Goal: Information Seeking & Learning: Find specific fact

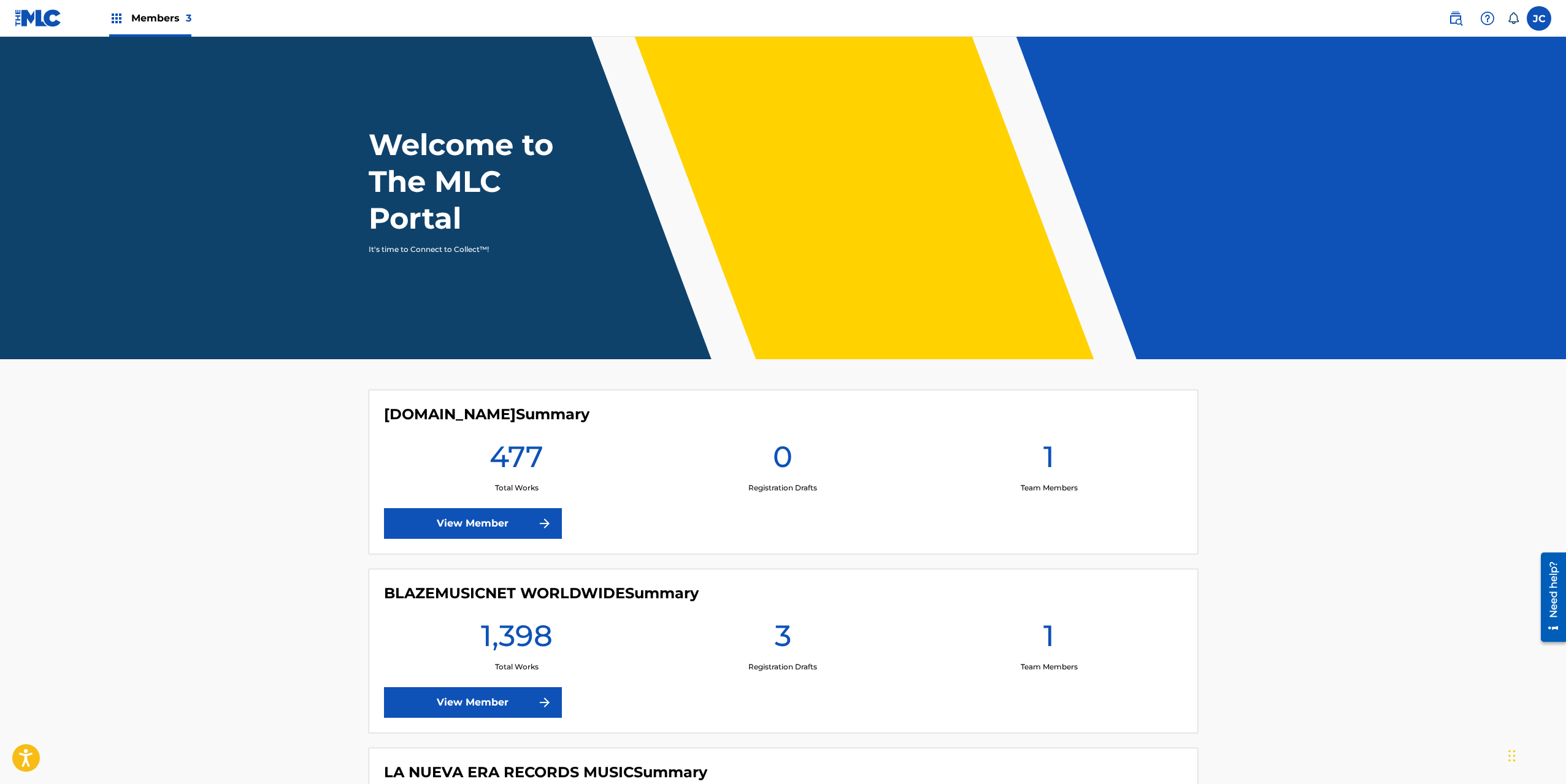
click at [1456, 23] on img at bounding box center [1456, 18] width 14 height 14
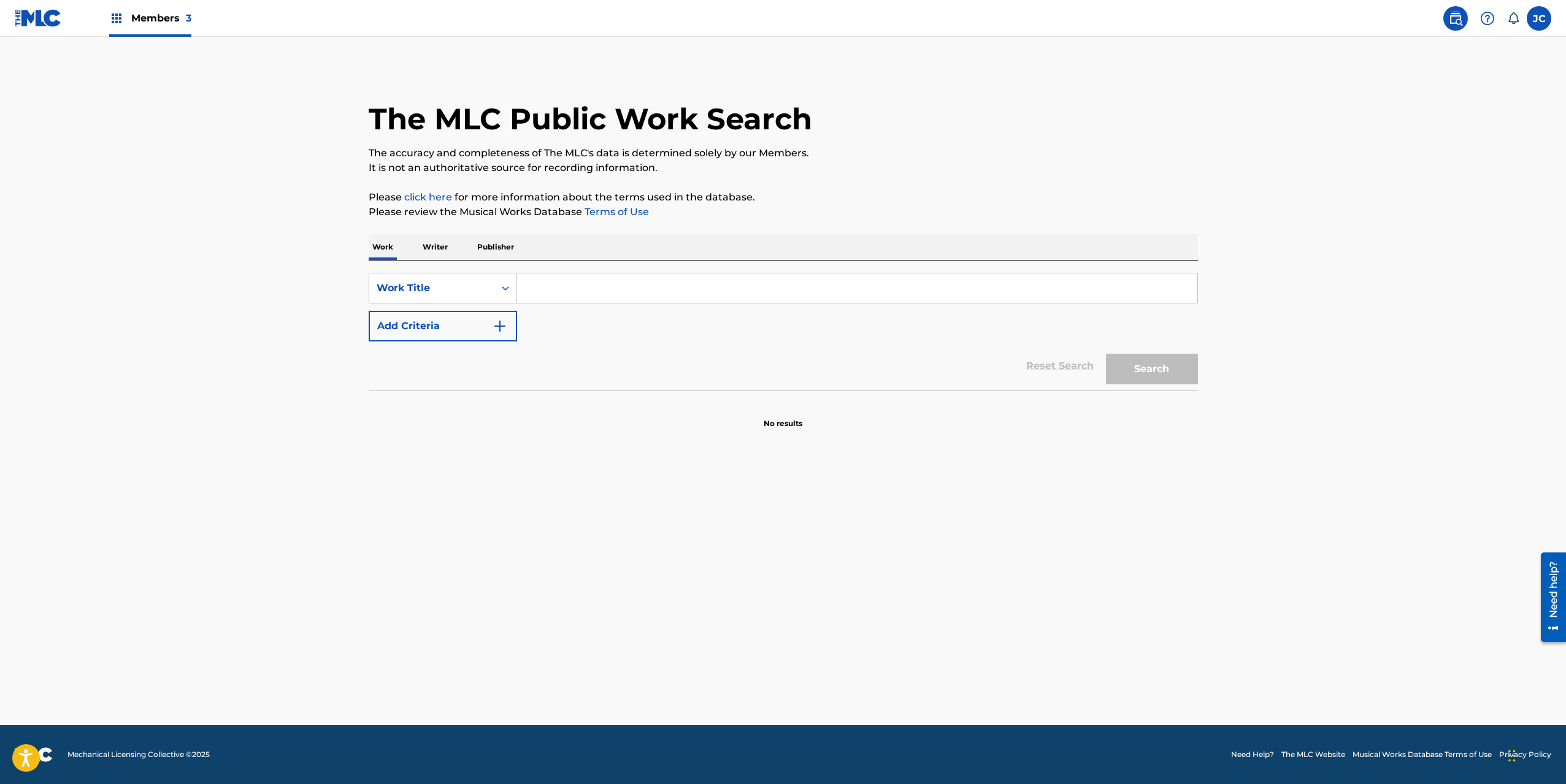
click at [561, 288] on input "Search Form" at bounding box center [857, 288] width 681 height 30
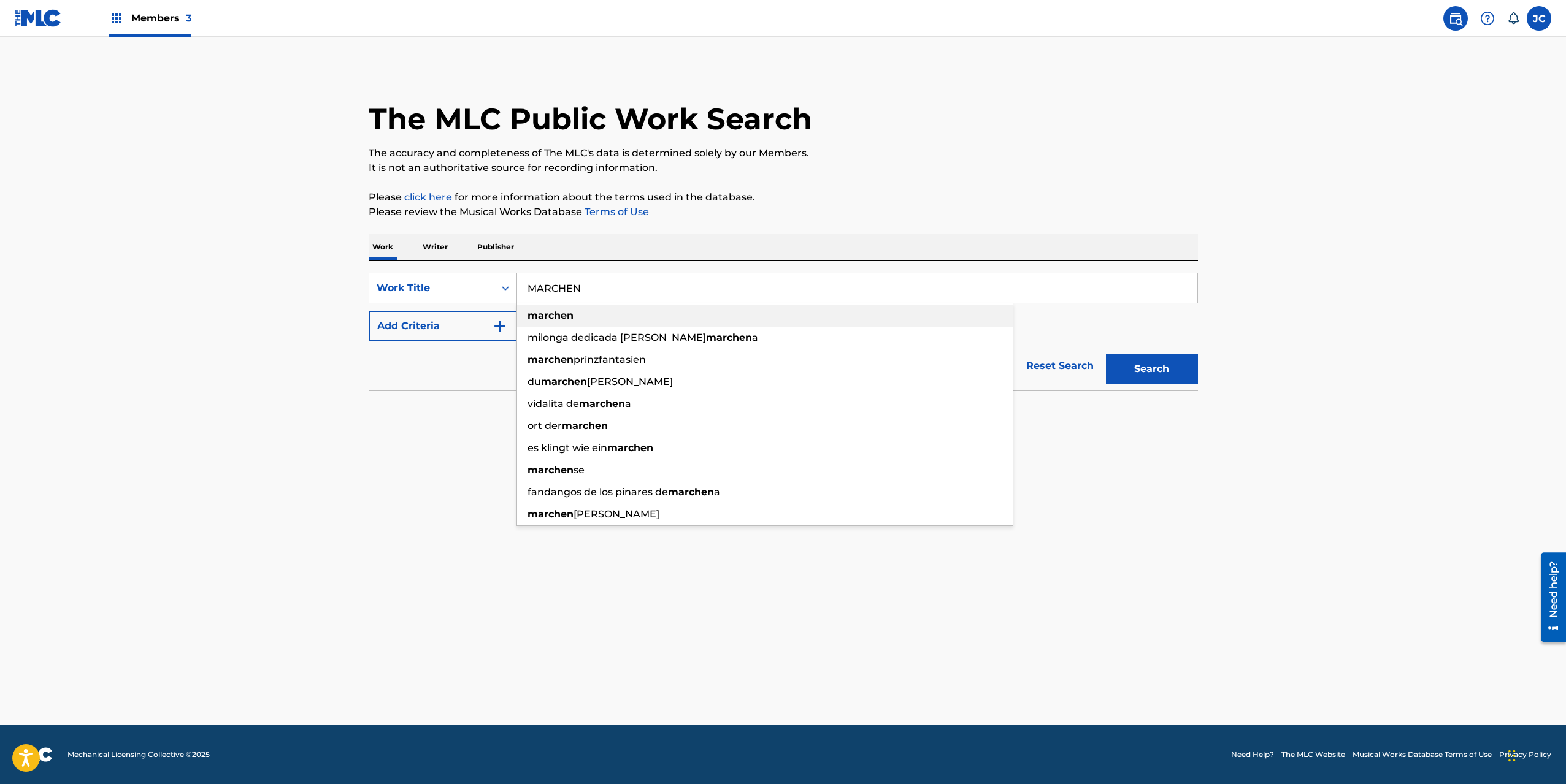
click at [567, 317] on strong "marchen" at bounding box center [550, 315] width 46 height 12
type input "marchen"
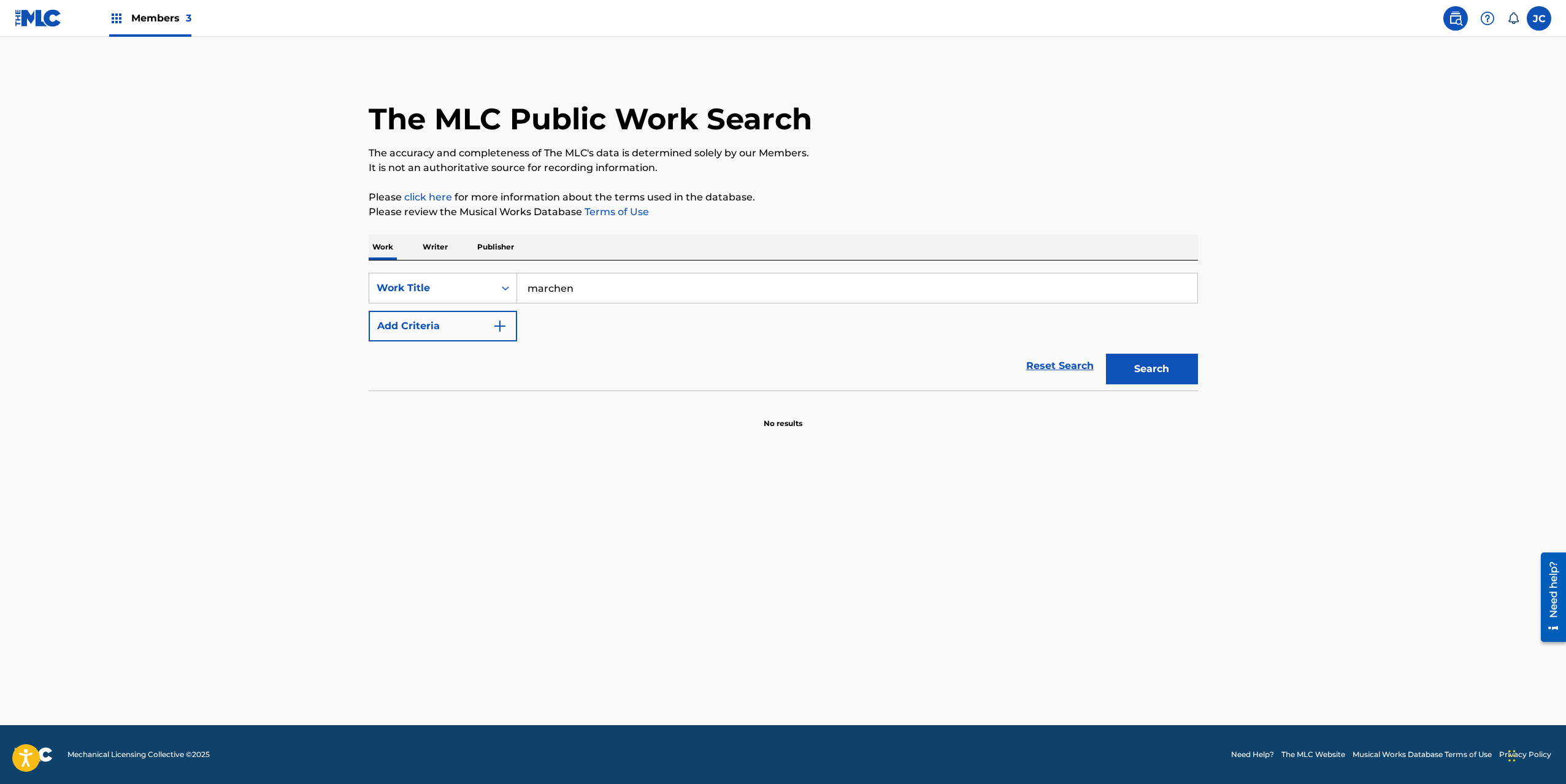
click at [1149, 374] on button "Search" at bounding box center [1153, 369] width 92 height 31
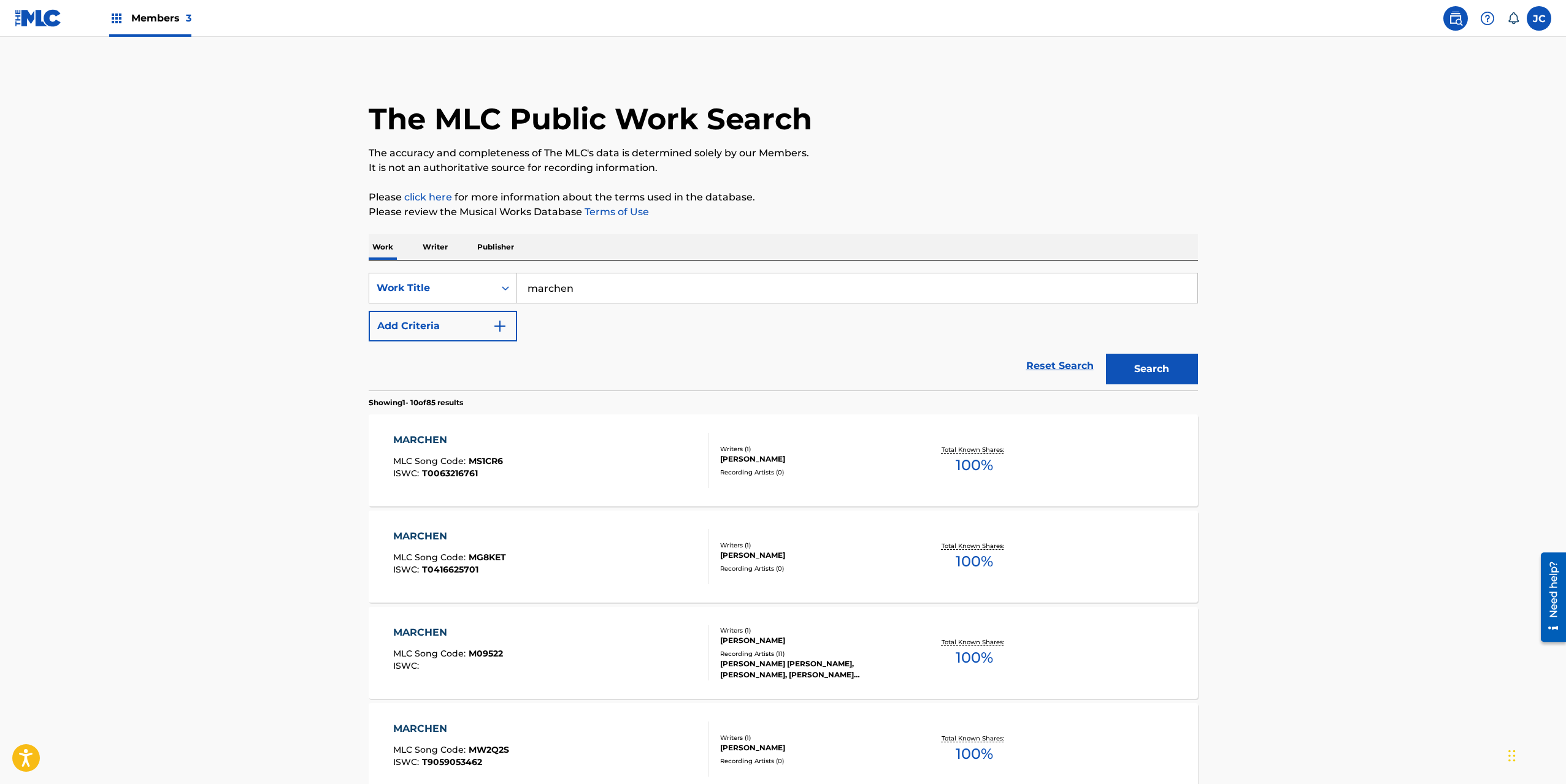
click at [425, 325] on button "Add Criteria" at bounding box center [443, 326] width 149 height 31
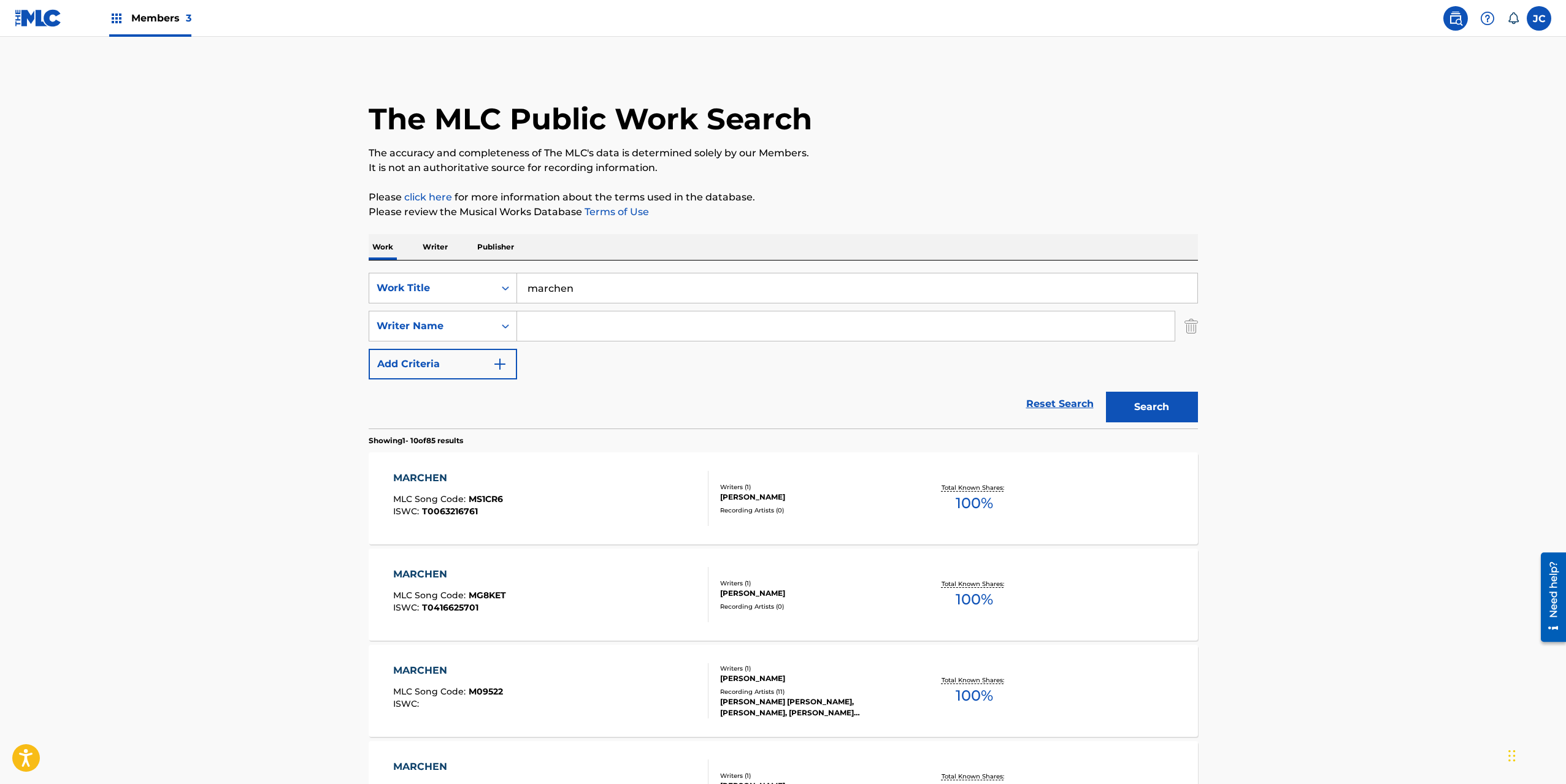
click at [579, 325] on input "Search Form" at bounding box center [846, 326] width 658 height 30
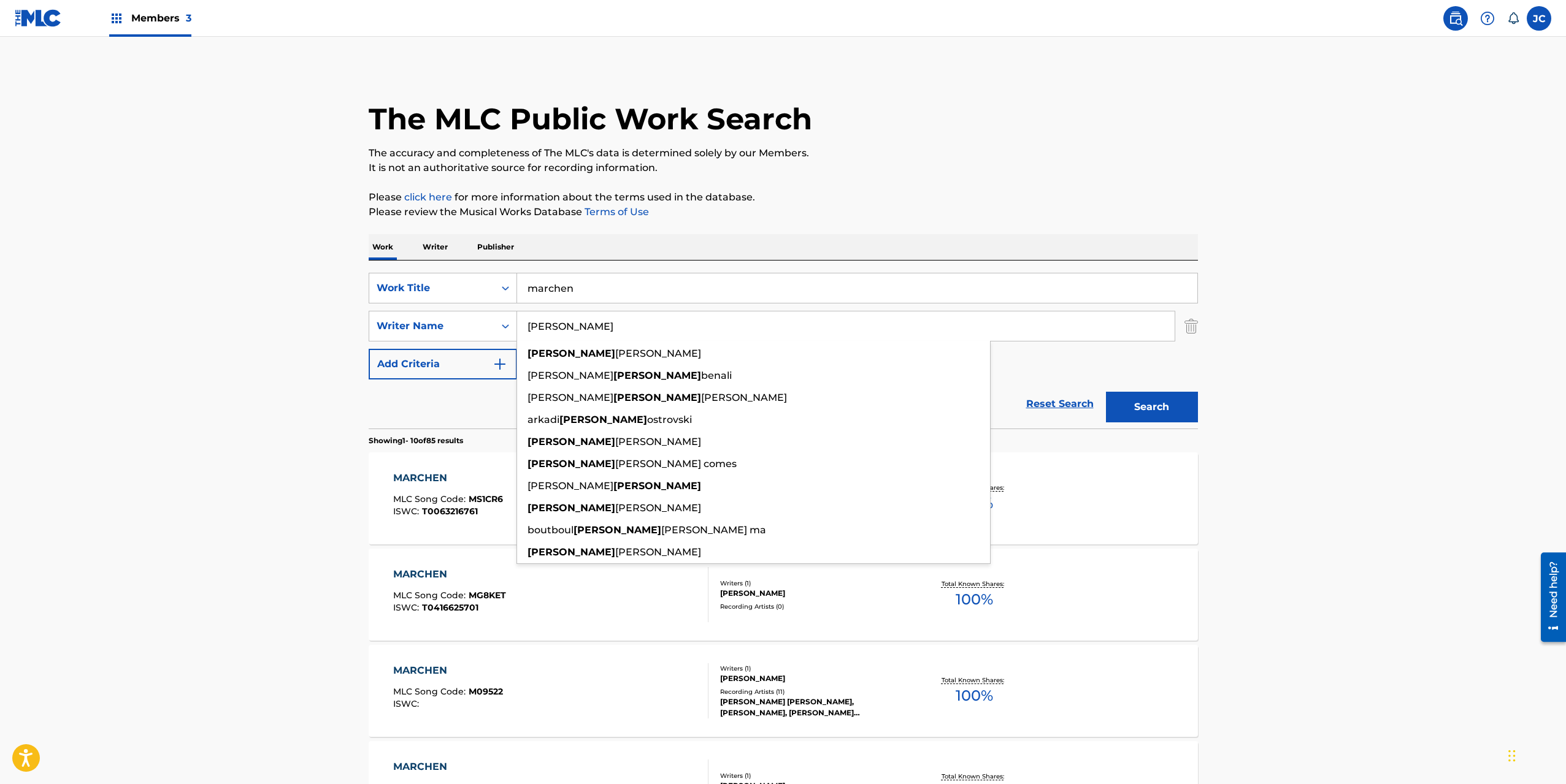
type input "FELIX"
click at [265, 418] on main "The MLC Public Work Search The accuracy and completeness of The MLC's data is d…" at bounding box center [783, 758] width 1566 height 1443
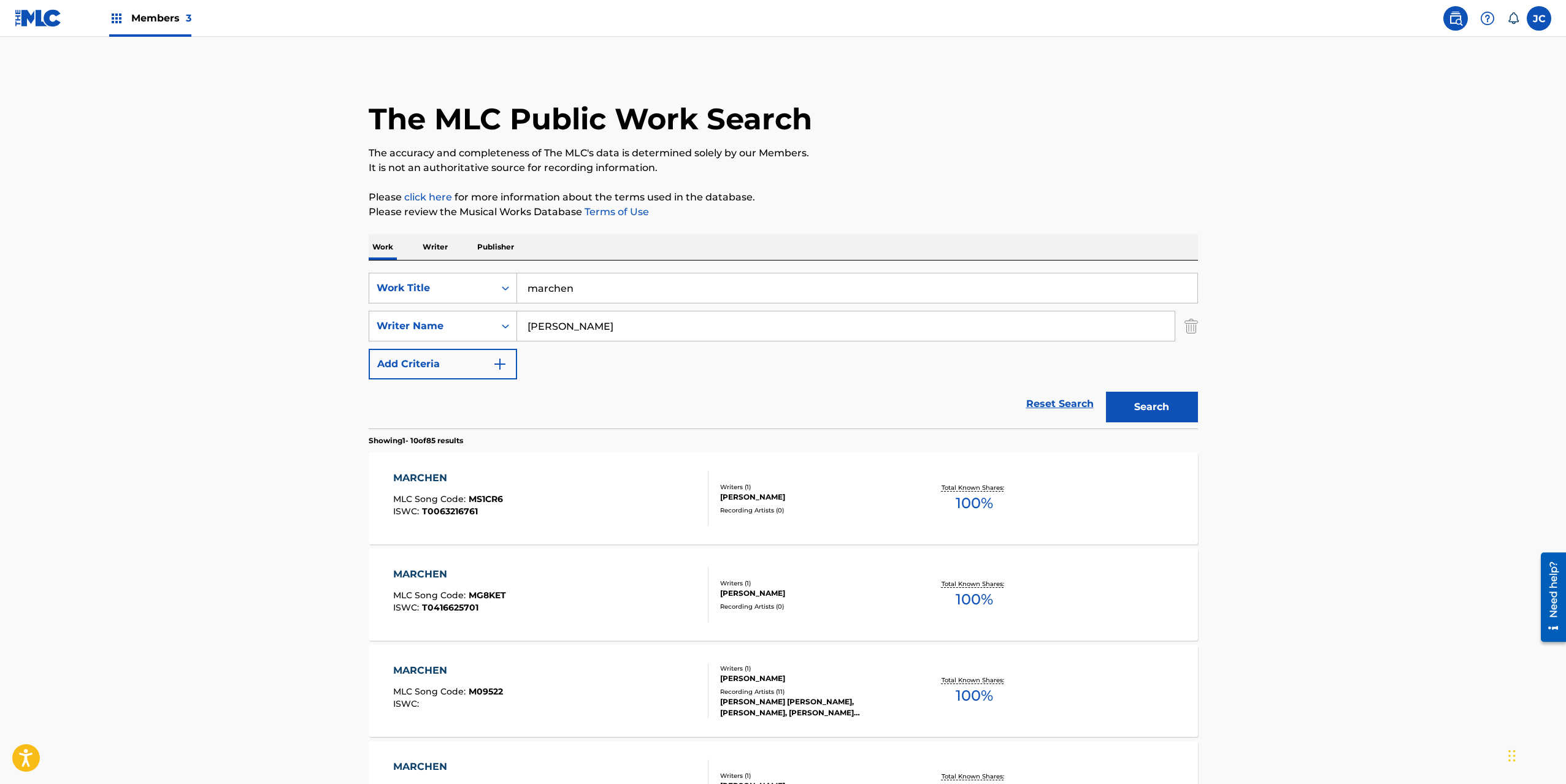
click at [1175, 413] on button "Search" at bounding box center [1153, 407] width 92 height 31
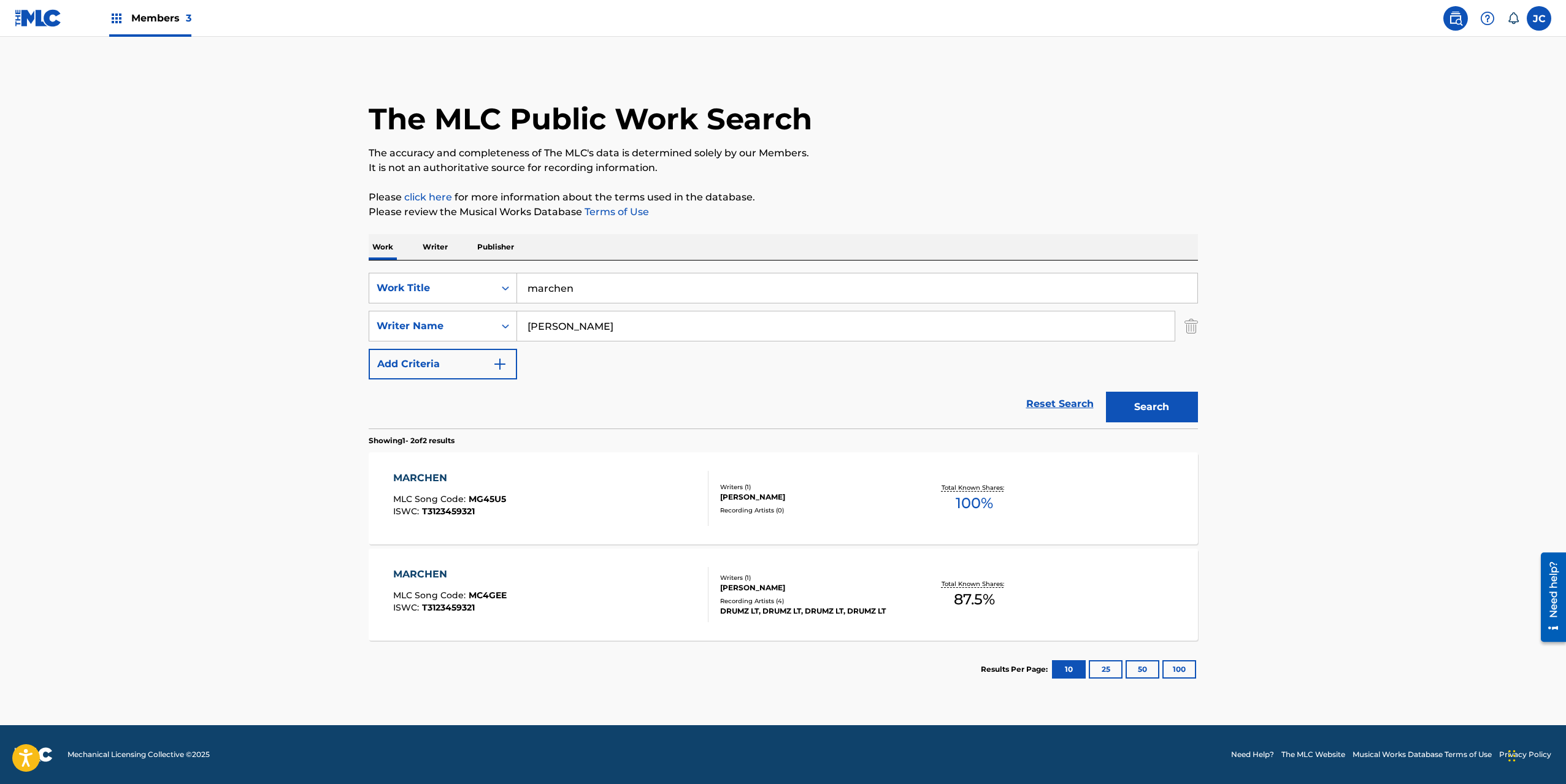
click at [650, 493] on div "MARCHEN MLC Song Code : MG45U5 ISWC : T3123459321" at bounding box center [550, 498] width 316 height 56
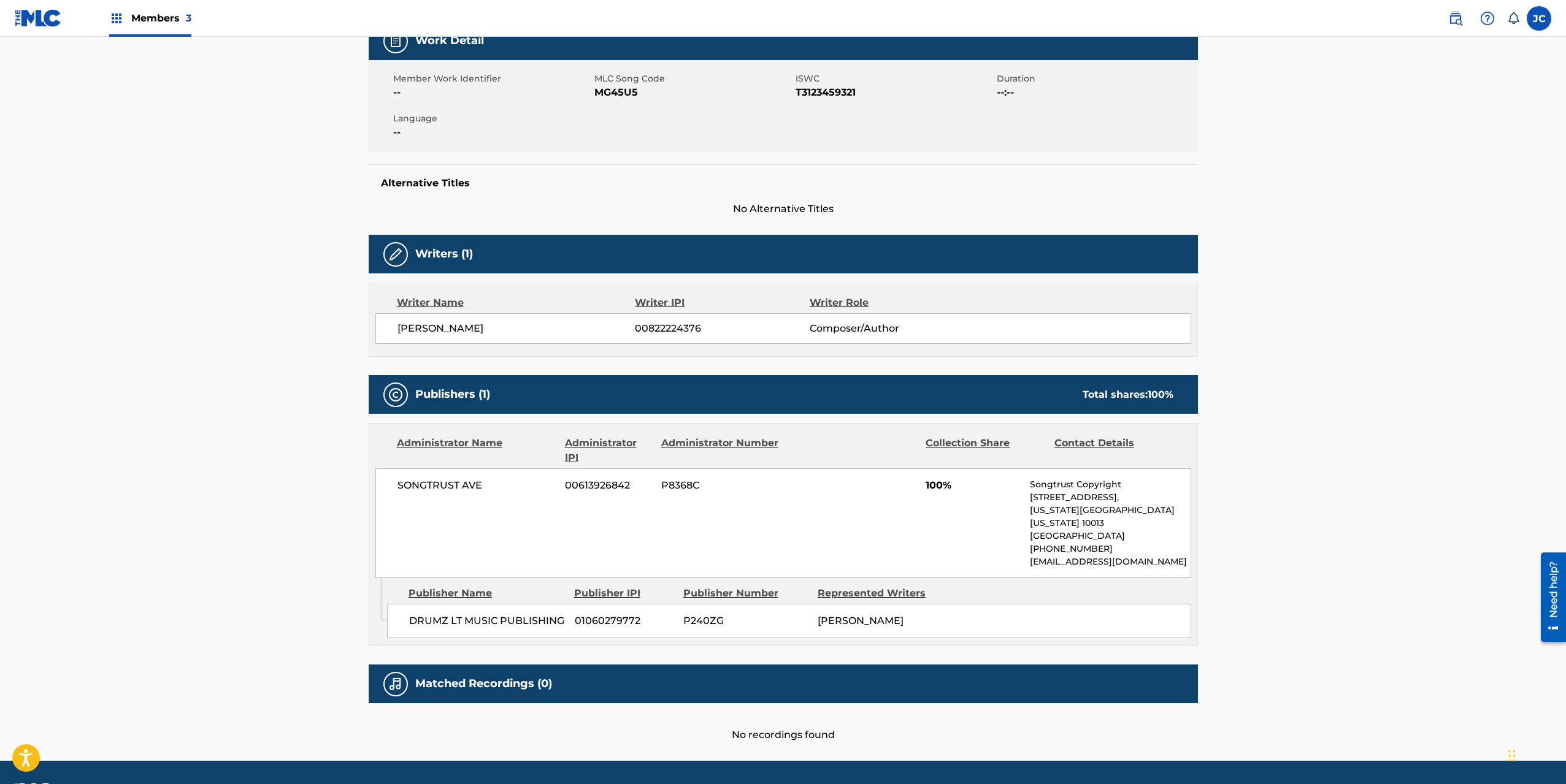
scroll to position [219, 0]
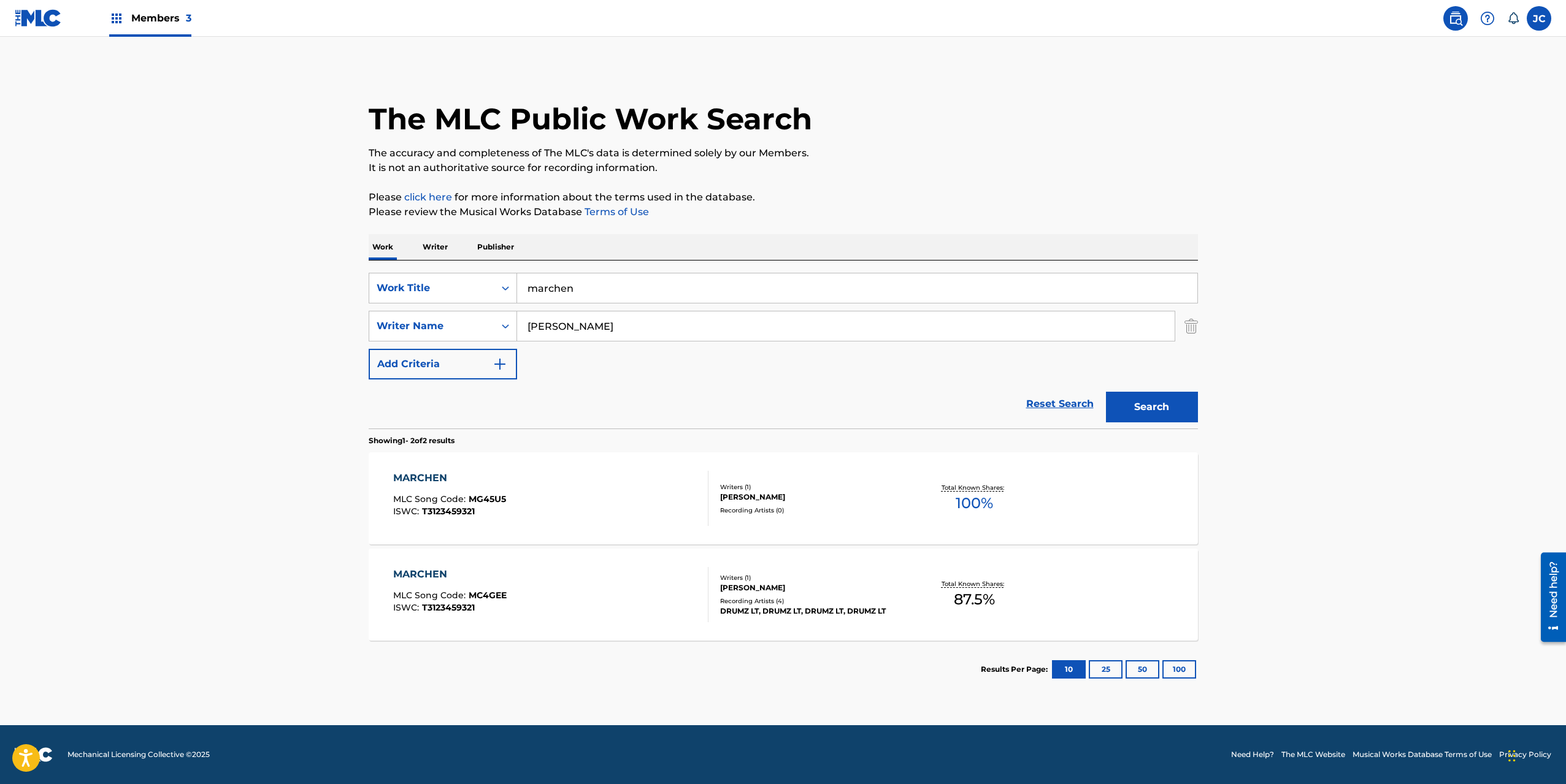
click at [592, 571] on div "MARCHEN MLC Song Code : MC4GEE ISWC : T3123459321" at bounding box center [550, 595] width 316 height 56
